Goal: Transaction & Acquisition: Purchase product/service

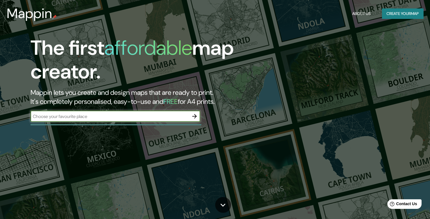
click at [76, 116] on input "text" at bounding box center [110, 116] width 158 height 7
type input "El jofrito queretaro"
click at [193, 114] on icon "button" at bounding box center [194, 116] width 7 height 7
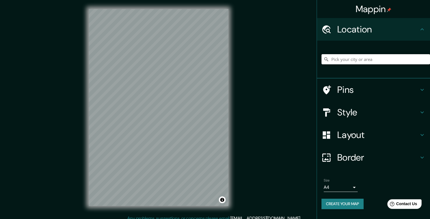
click at [345, 57] on input "Pick your city or area" at bounding box center [375, 59] width 109 height 10
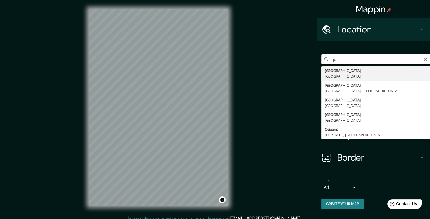
type input "q"
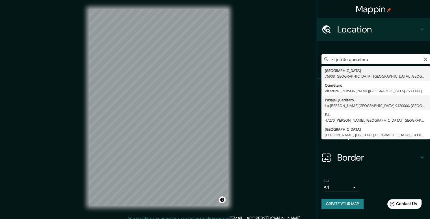
scroll to position [5, 0]
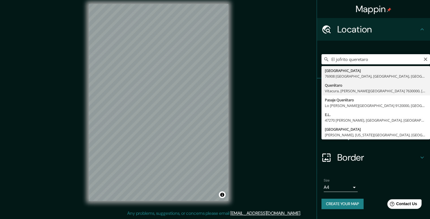
type input "Querétaro, Vitacura, [PERSON_NAME][GEOGRAPHIC_DATA] 7630000, [GEOGRAPHIC_DATA]"
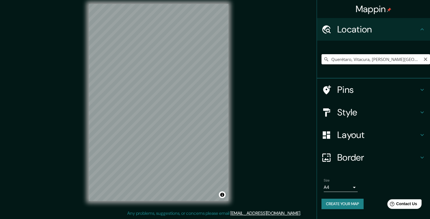
click at [390, 60] on input "Querétaro, Vitacura, [PERSON_NAME][GEOGRAPHIC_DATA] 7630000, [GEOGRAPHIC_DATA]" at bounding box center [375, 59] width 109 height 10
click at [427, 59] on icon "Clear" at bounding box center [425, 59] width 5 height 5
